Goal: Task Accomplishment & Management: Manage account settings

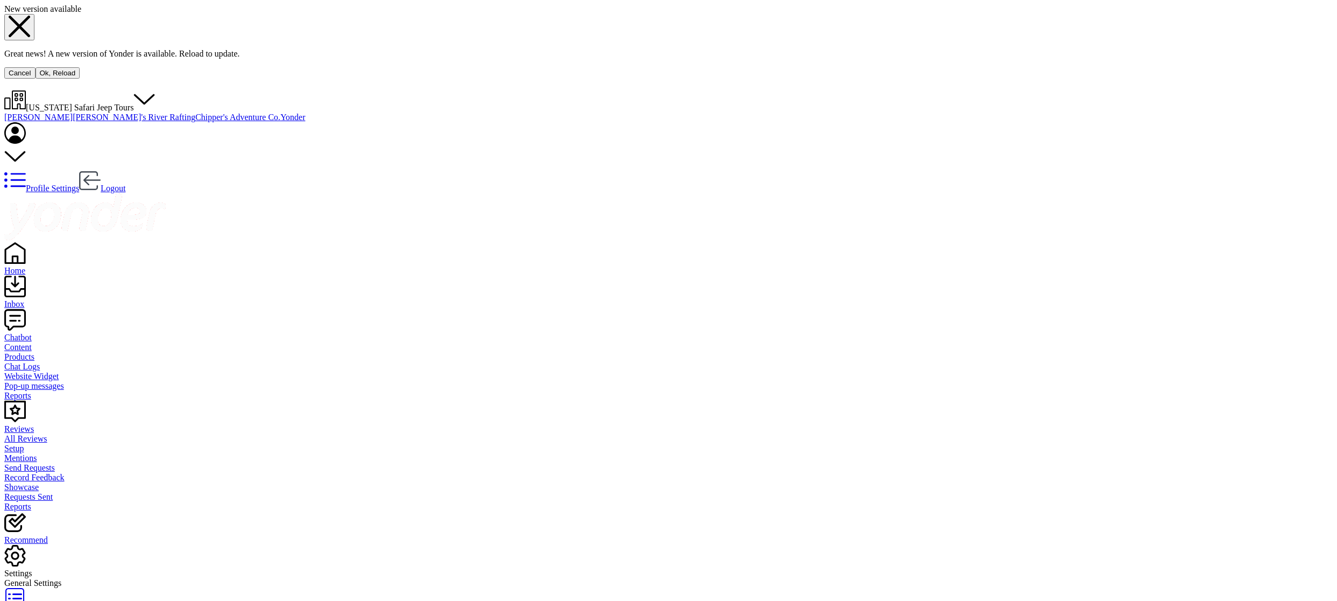
click at [80, 79] on button "Ok, Reload" at bounding box center [58, 72] width 45 height 11
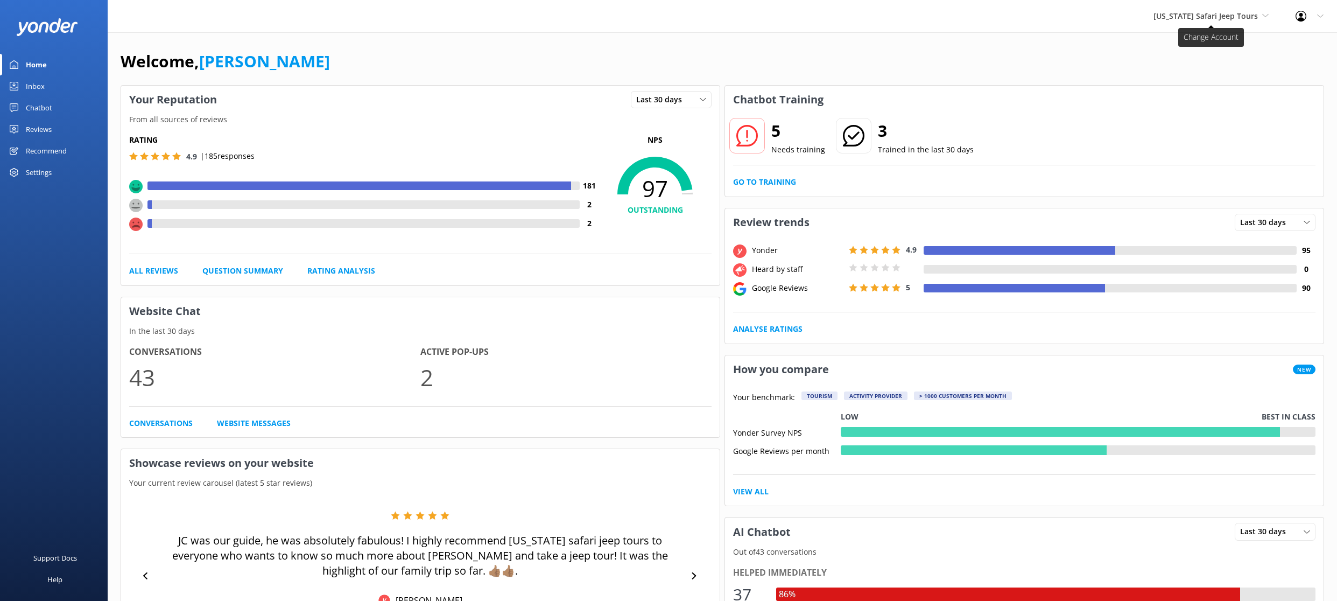
click at [1197, 19] on span "[US_STATE] Safari Jeep Tours" at bounding box center [1205, 16] width 104 height 10
click at [995, 23] on div "[US_STATE] Safari Jeep Tours Yonder Zipline [PERSON_NAME]'s River Rafting Chipp…" at bounding box center [668, 16] width 1337 height 32
click at [253, 29] on div "[US_STATE] Safari Jeep Tours Yonder Zipline [PERSON_NAME]'s River Rafting Chipp…" at bounding box center [668, 16] width 1337 height 32
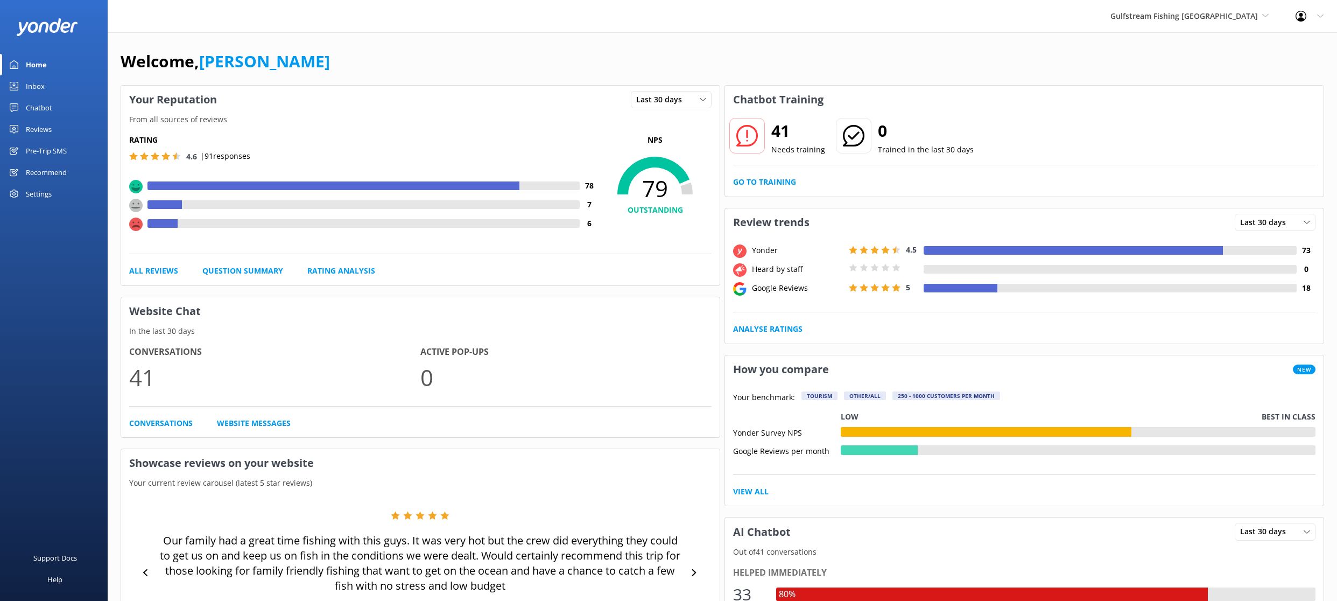
click at [61, 151] on div "Pre-Trip SMS" at bounding box center [46, 151] width 41 height 22
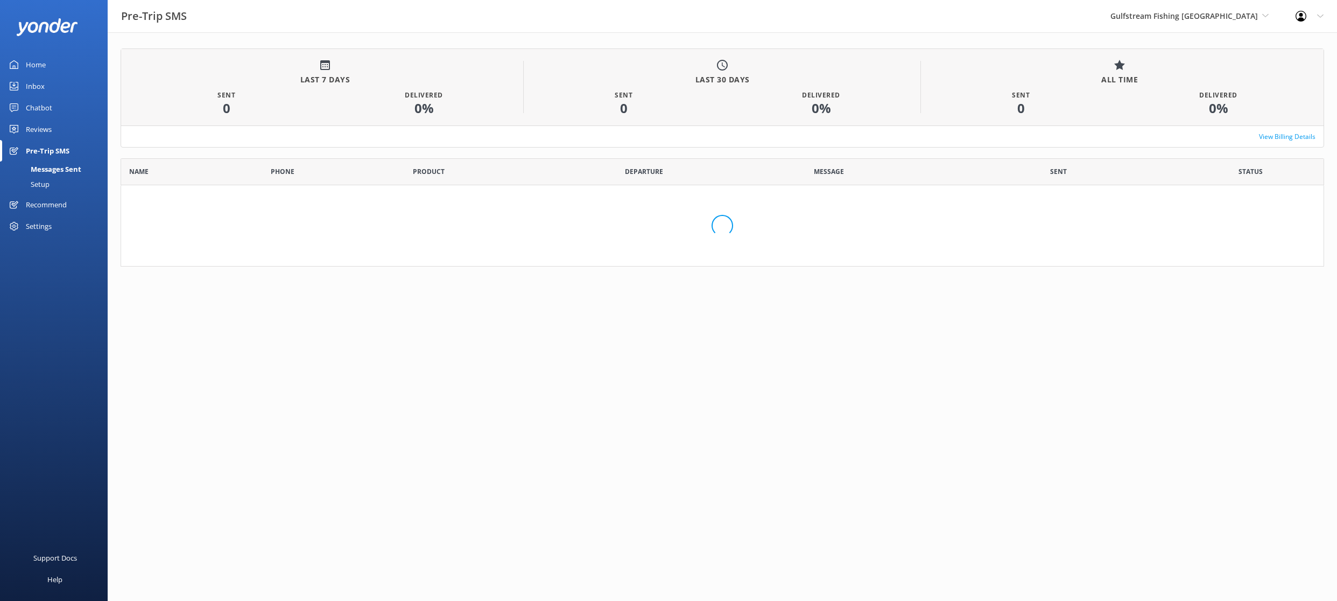
scroll to position [94, 1203]
click at [1280, 138] on link "View Billing Details" at bounding box center [1287, 136] width 57 height 10
